Goal: Communication & Community: Answer question/provide support

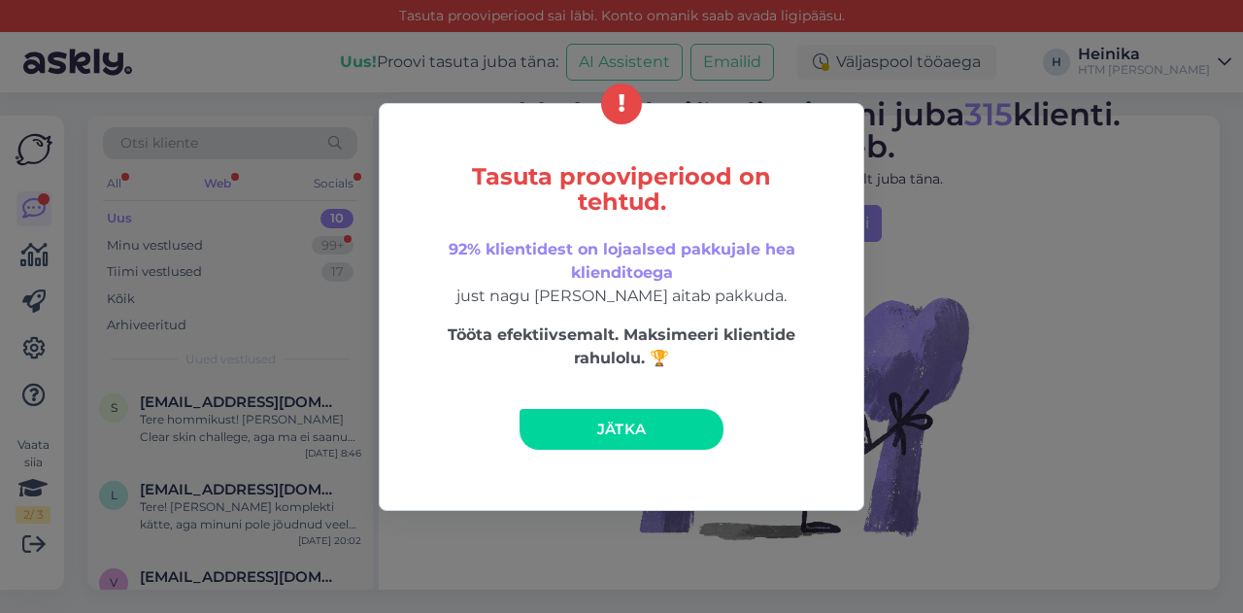
drag, startPoint x: 594, startPoint y: 420, endPoint x: 554, endPoint y: 380, distance: 57.0
click at [595, 420] on link "Jätka" at bounding box center [621, 429] width 204 height 41
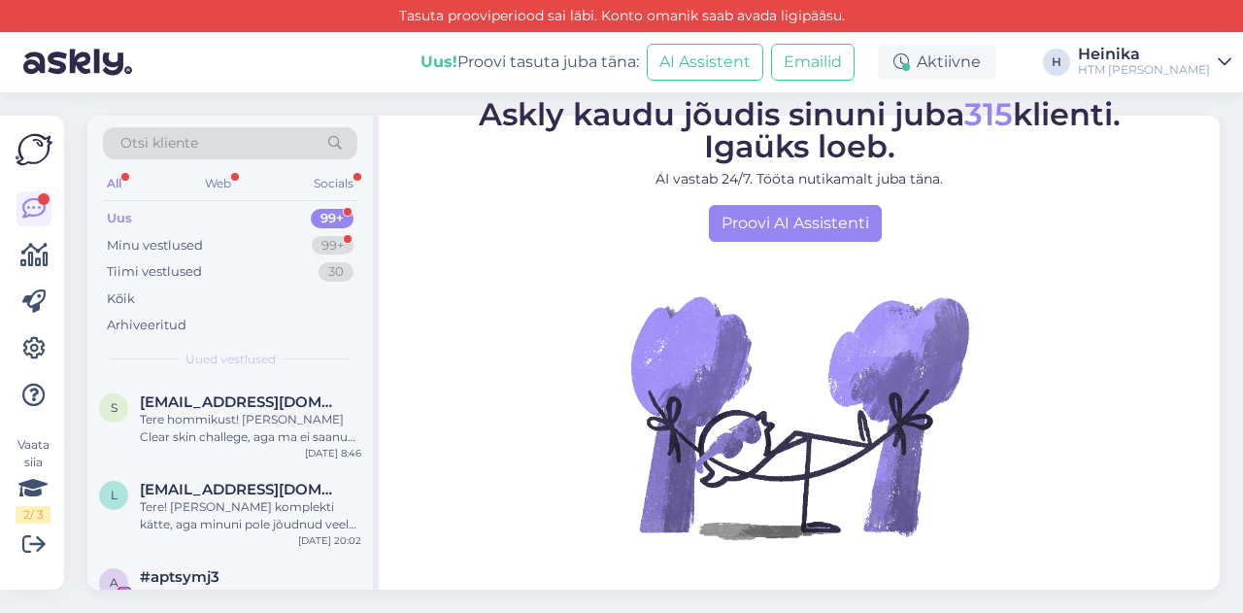
click at [166, 210] on div "Uus 99+" at bounding box center [230, 218] width 254 height 27
click at [186, 243] on div "Minu vestlused" at bounding box center [155, 245] width 96 height 19
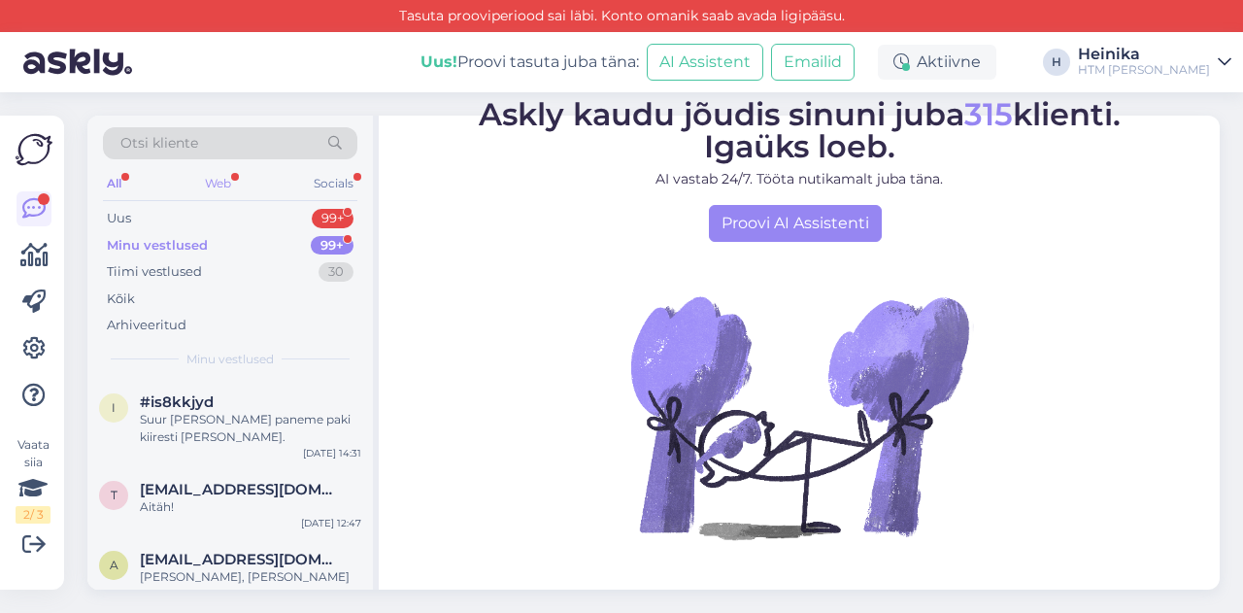
click at [227, 185] on div "Web" at bounding box center [218, 183] width 34 height 25
click at [259, 415] on div "Suur [PERSON_NAME] paneme paki kiiresti [PERSON_NAME]." at bounding box center [250, 428] width 221 height 35
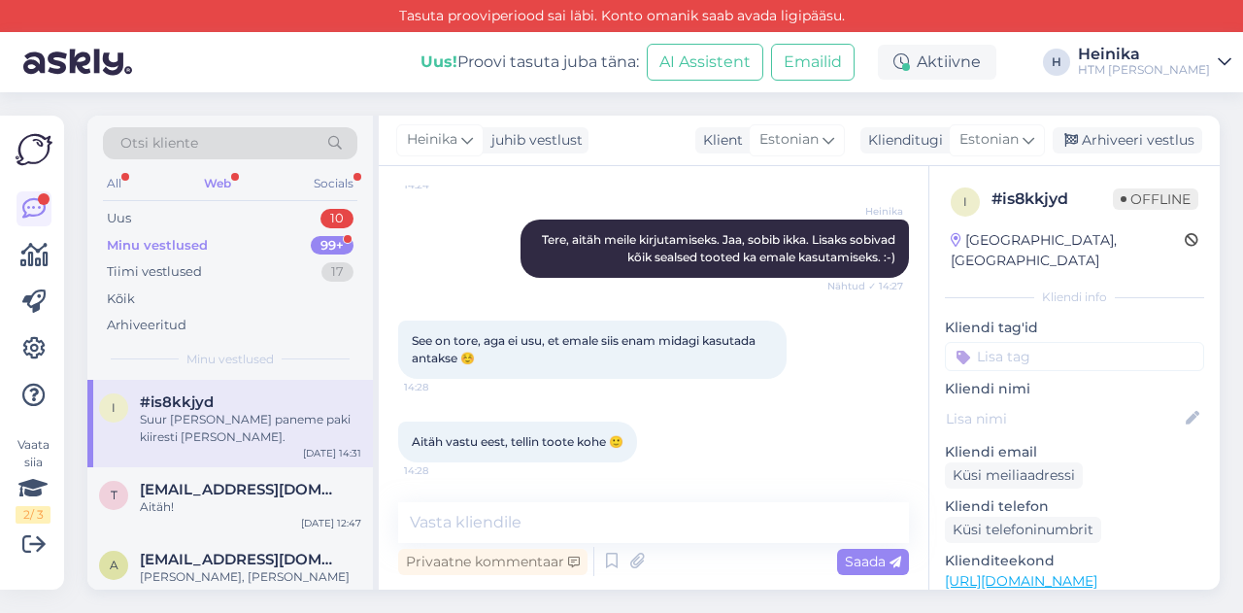
scroll to position [370, 0]
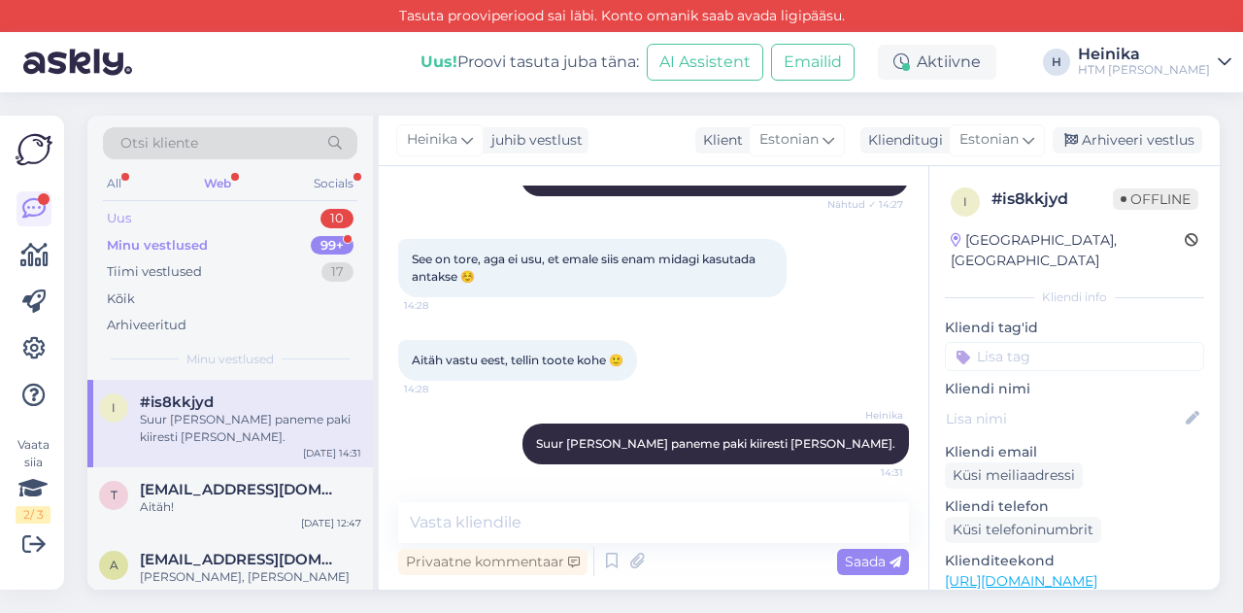
click at [191, 217] on div "Uus 10" at bounding box center [230, 218] width 254 height 27
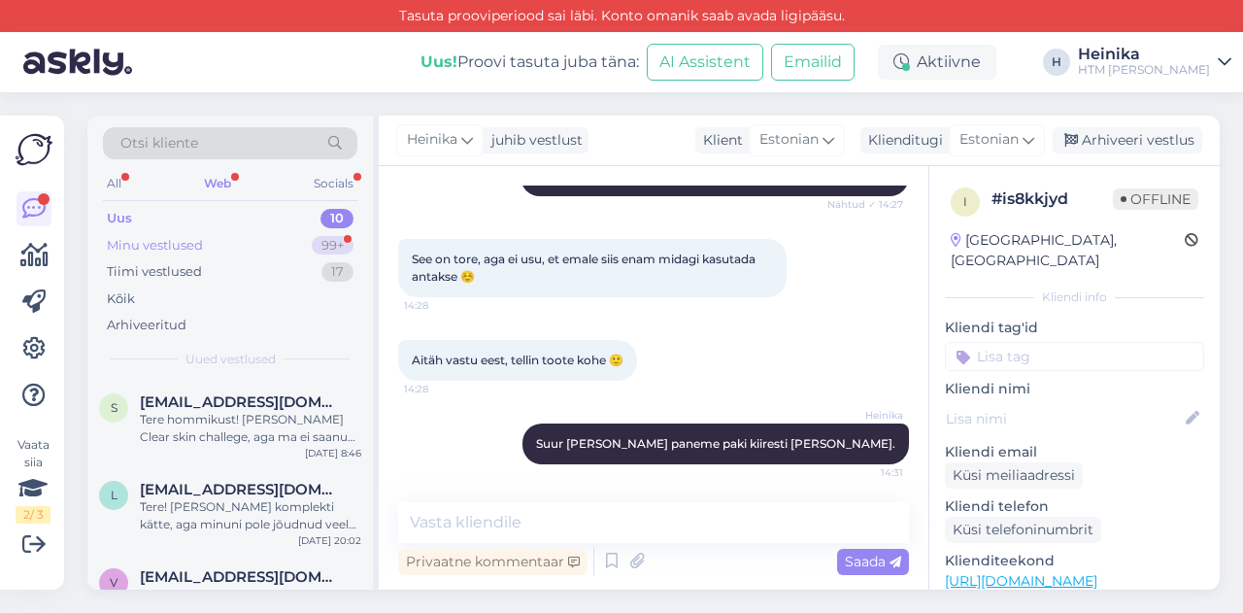
click at [192, 238] on div "Minu vestlused" at bounding box center [155, 245] width 96 height 19
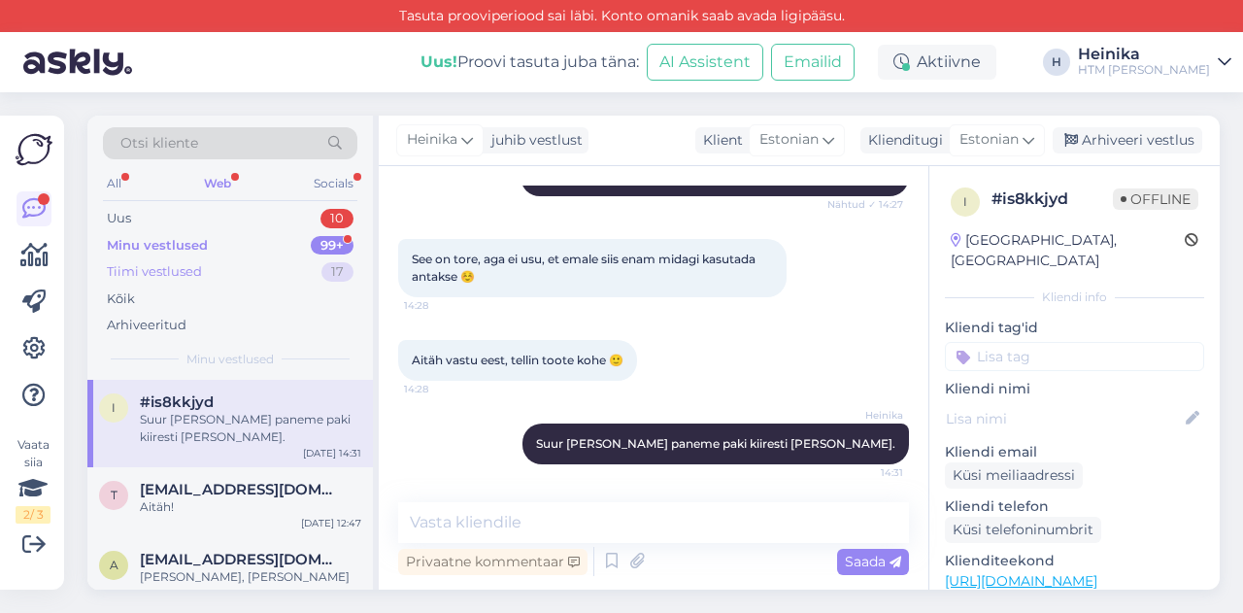
click at [195, 265] on div "Tiimi vestlused" at bounding box center [154, 271] width 95 height 19
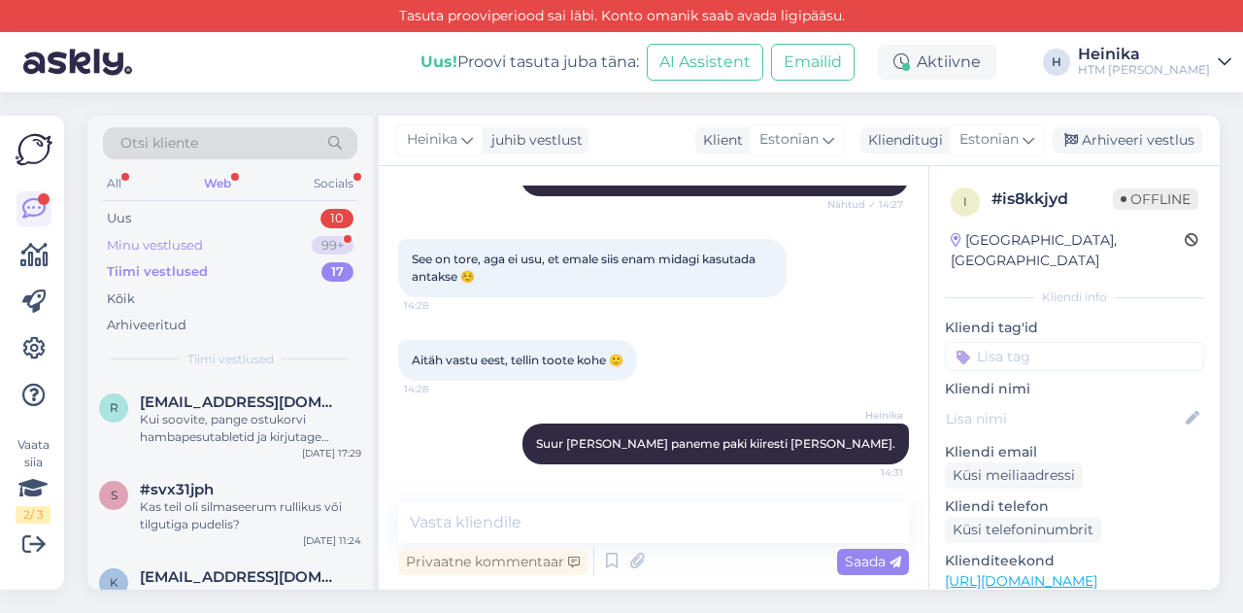
click at [202, 236] on div "Minu vestlused" at bounding box center [155, 245] width 96 height 19
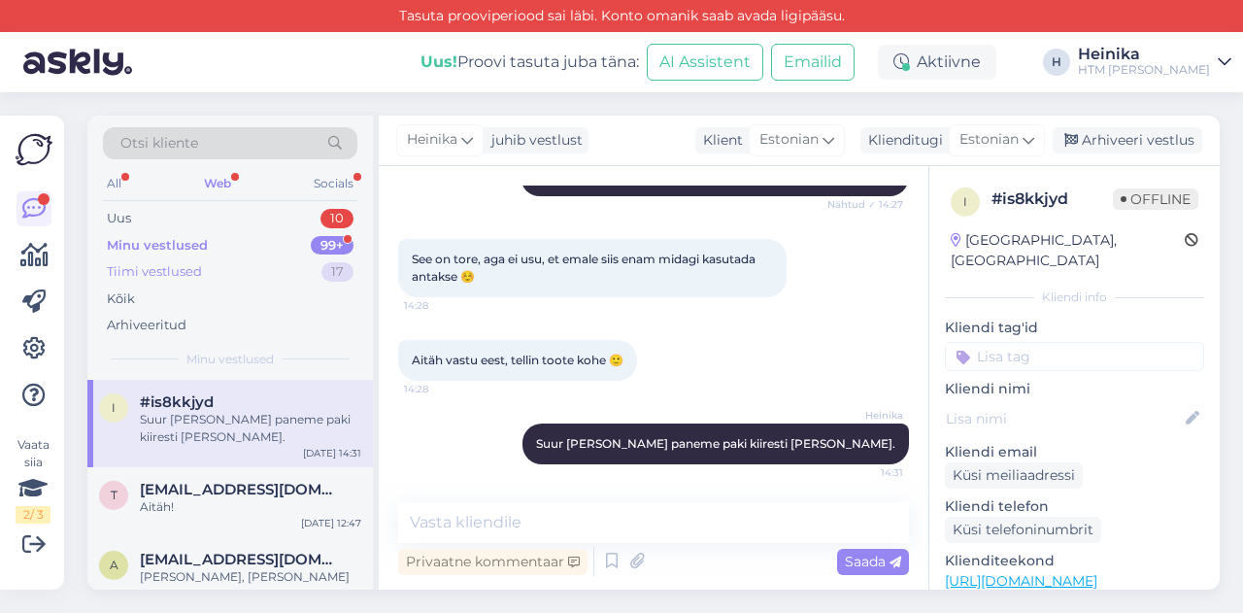
click at [208, 267] on div "Tiimi vestlused 17" at bounding box center [230, 271] width 254 height 27
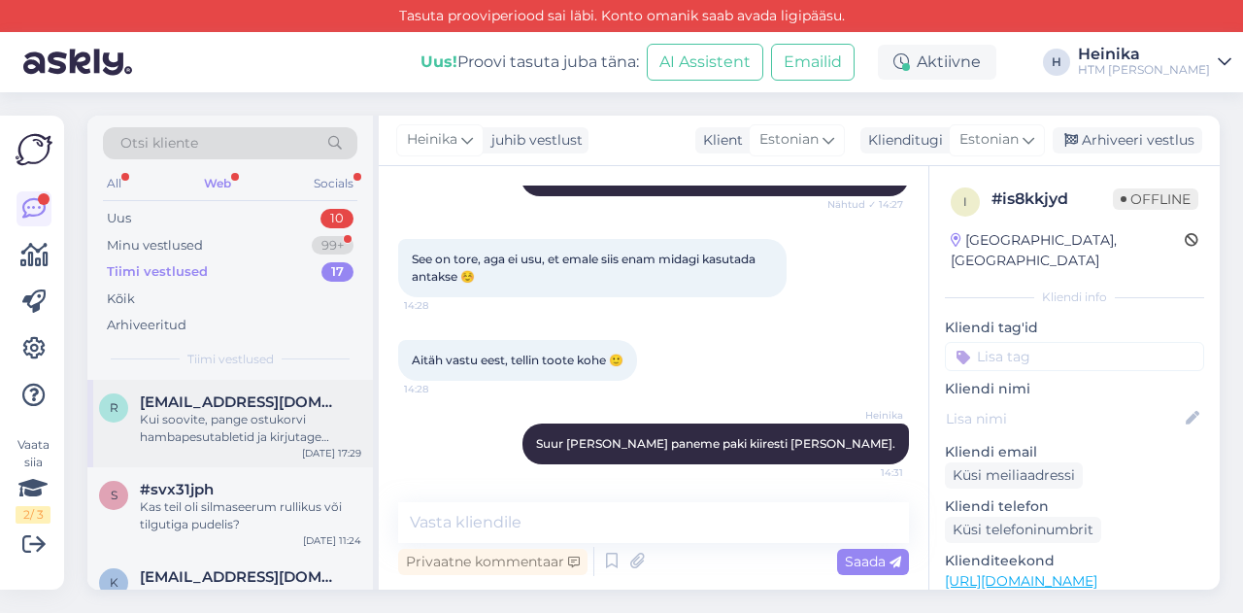
click at [257, 402] on span "[EMAIL_ADDRESS][DOMAIN_NAME]" at bounding box center [241, 401] width 202 height 17
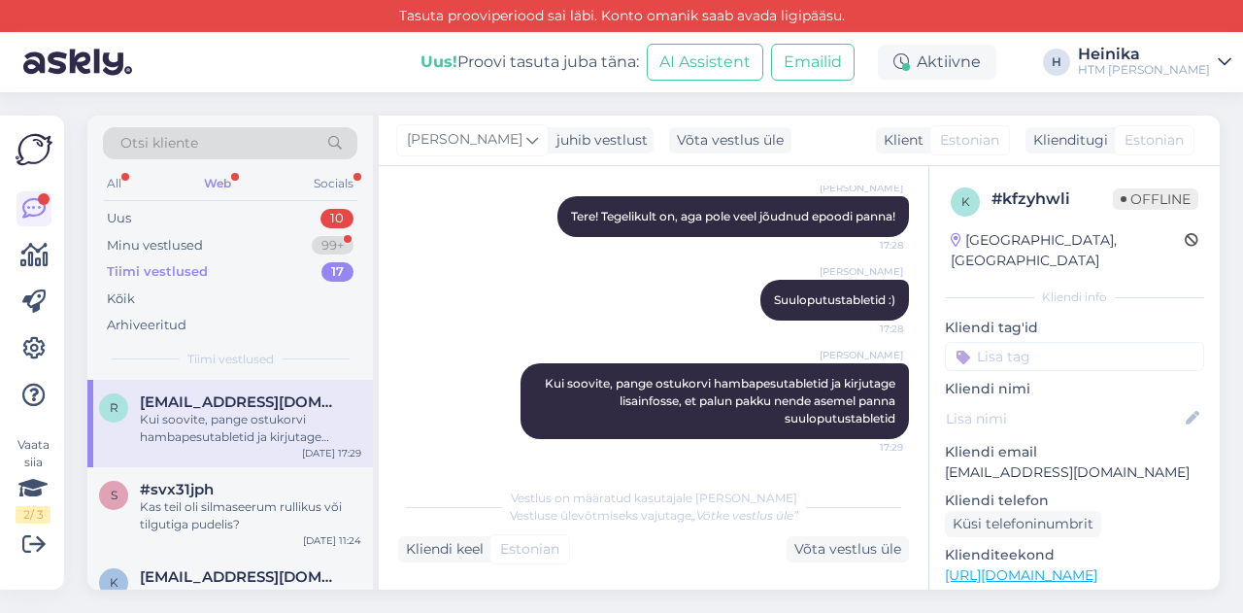
scroll to position [276, 0]
click at [274, 513] on div "Kas teil oli silmaseerum rullikus või tilgutiga pudelis?" at bounding box center [250, 515] width 221 height 35
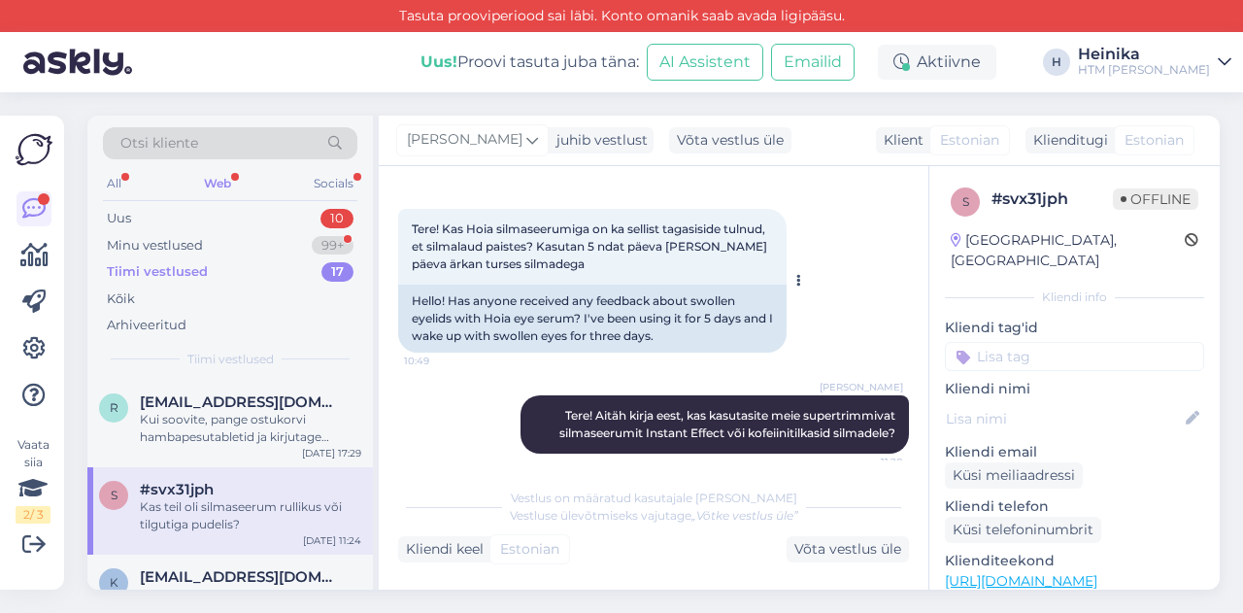
scroll to position [177, 0]
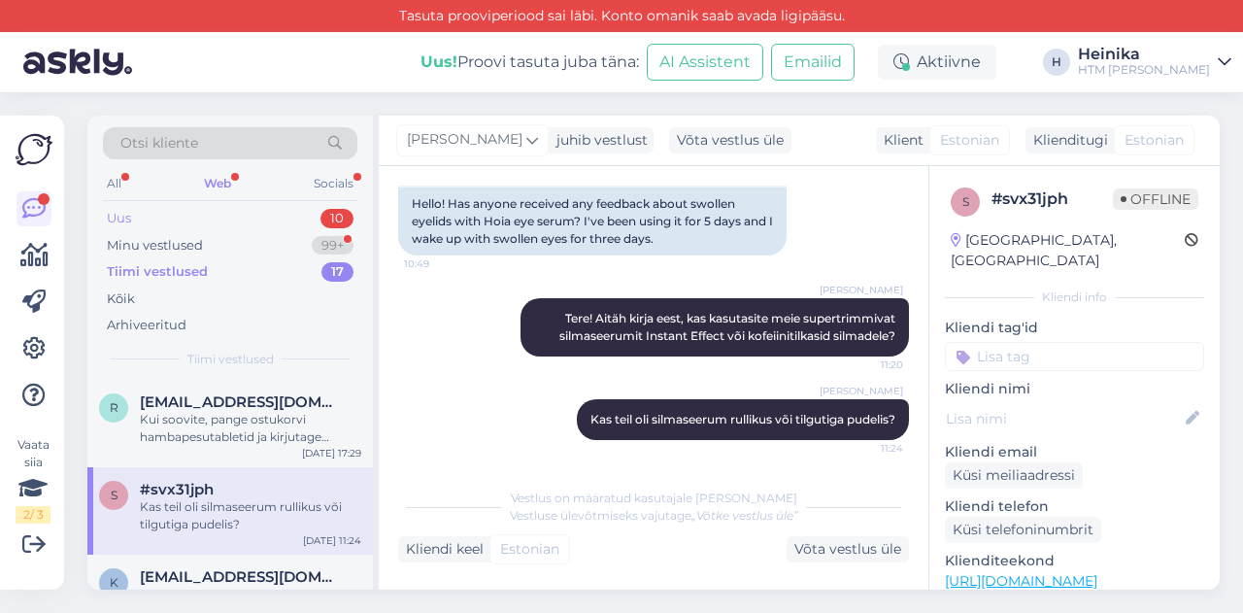
click at [157, 217] on div "Uus 10" at bounding box center [230, 218] width 254 height 27
